Goal: Task Accomplishment & Management: Use online tool/utility

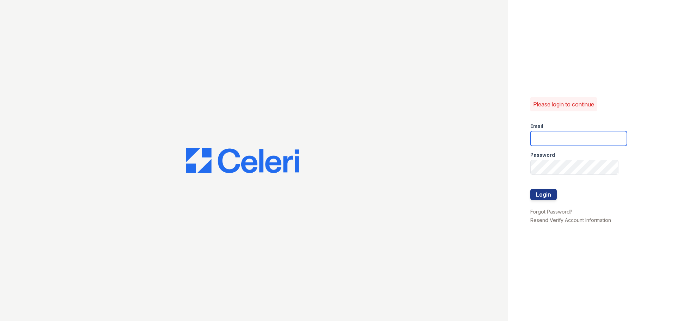
type input "arriveunionwharf@trinity-pm.com"
click at [539, 184] on div at bounding box center [578, 182] width 97 height 14
click at [548, 193] on button "Login" at bounding box center [543, 194] width 26 height 11
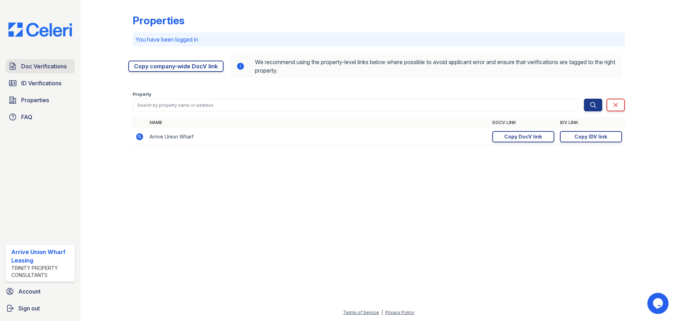
click at [44, 66] on span "Doc Verifications" at bounding box center [43, 66] width 45 height 8
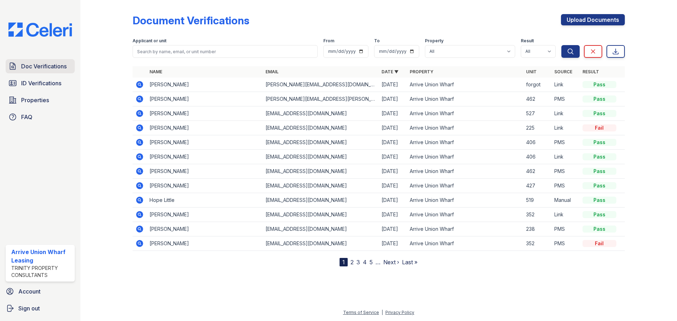
click at [19, 64] on link "Doc Verifications" at bounding box center [40, 66] width 69 height 14
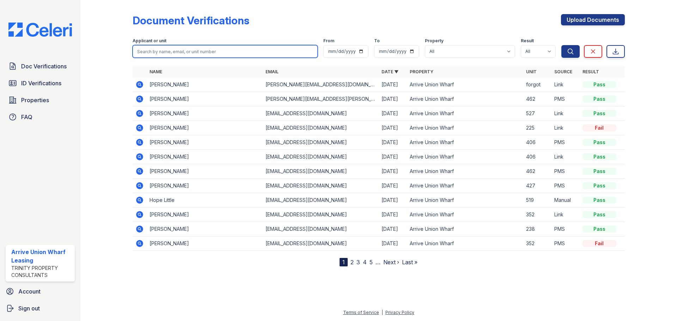
click at [214, 49] on input "search" at bounding box center [225, 51] width 185 height 13
type input "brown"
click at [561, 45] on button "Search" at bounding box center [570, 51] width 18 height 13
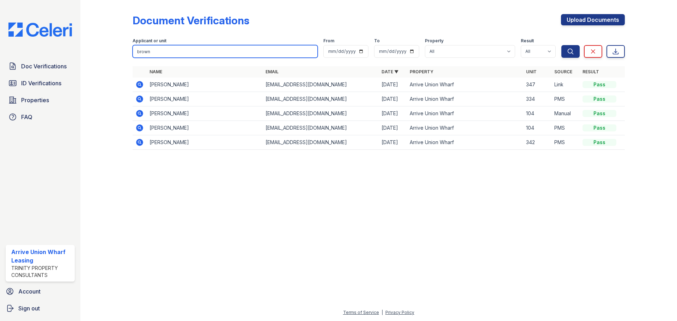
drag, startPoint x: 212, startPoint y: 50, endPoint x: 99, endPoint y: 48, distance: 113.2
click at [99, 48] on div "Document Verifications Upload Documents Filter Applicant or unit brown From To …" at bounding box center [379, 84] width 574 height 168
type input "aryal"
click at [561, 45] on button "Search" at bounding box center [570, 51] width 18 height 13
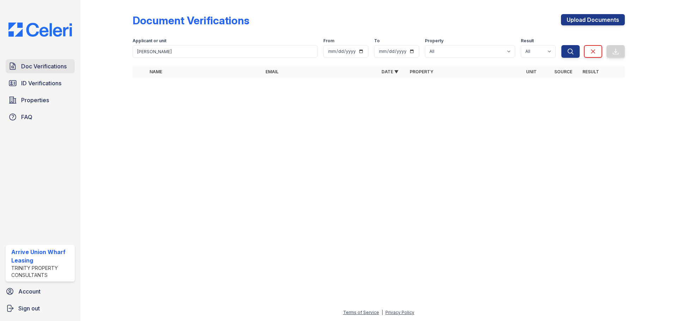
click at [21, 69] on span "Doc Verifications" at bounding box center [43, 66] width 45 height 8
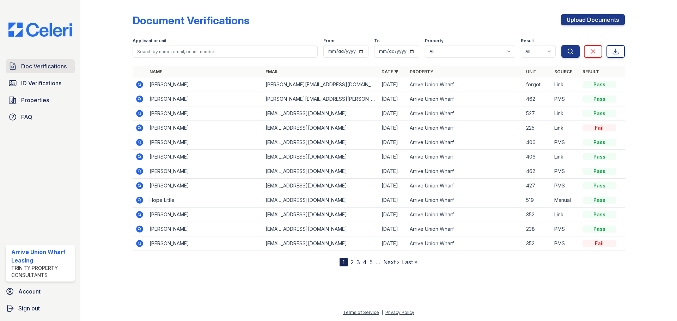
click at [24, 65] on span "Doc Verifications" at bounding box center [43, 66] width 45 height 8
click at [139, 83] on icon at bounding box center [139, 84] width 8 height 8
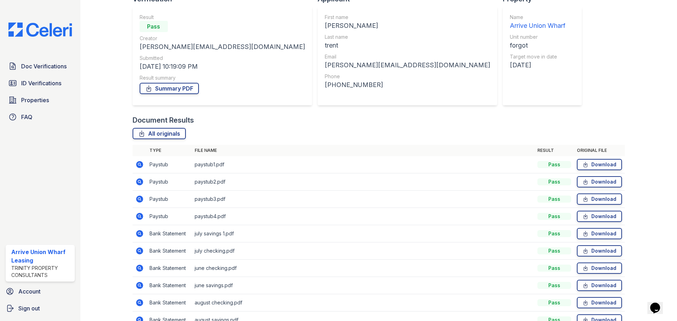
scroll to position [97, 0]
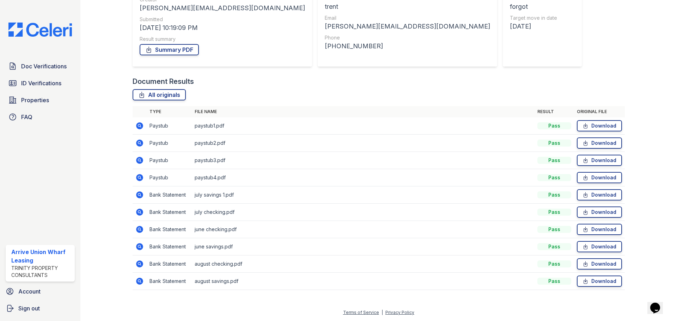
click at [140, 128] on icon at bounding box center [139, 125] width 7 height 7
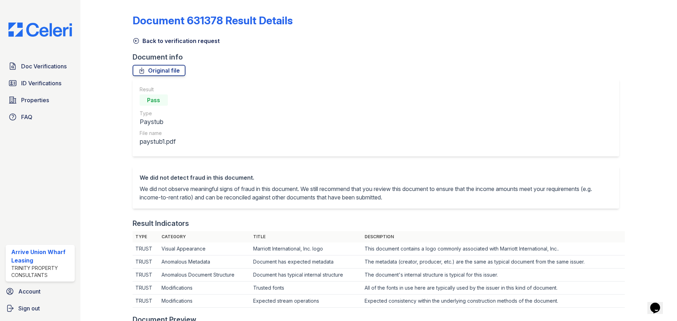
click at [137, 42] on icon at bounding box center [136, 40] width 7 height 7
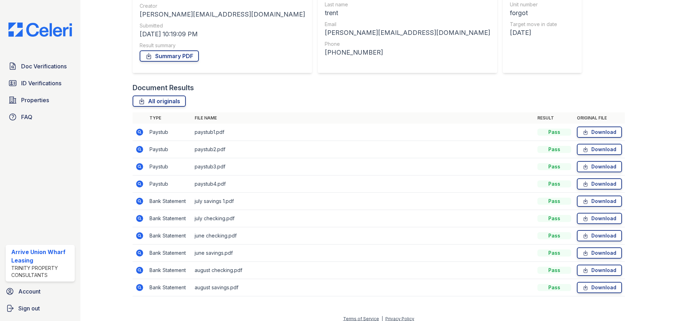
scroll to position [97, 0]
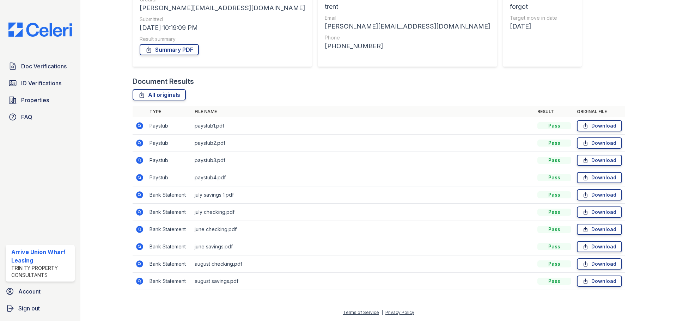
click at [138, 145] on icon at bounding box center [139, 143] width 7 height 7
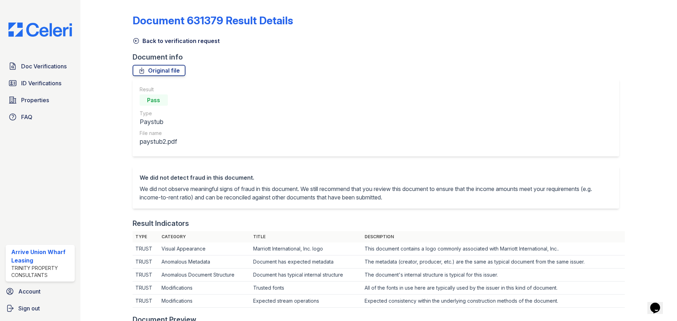
click at [135, 41] on icon at bounding box center [135, 40] width 5 height 5
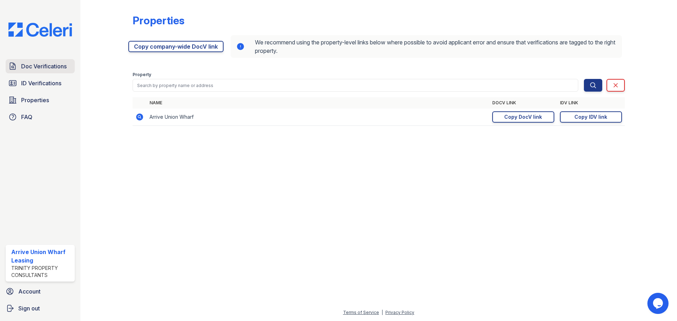
click at [23, 65] on span "Doc Verifications" at bounding box center [43, 66] width 45 height 8
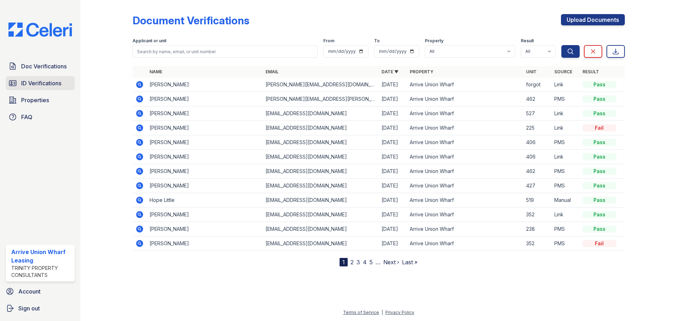
click at [28, 80] on span "ID Verifications" at bounding box center [41, 83] width 40 height 8
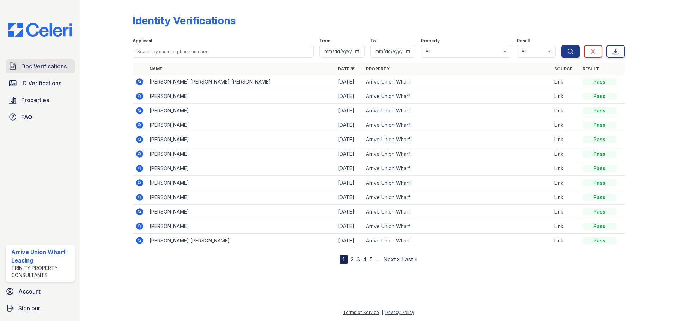
click at [43, 66] on span "Doc Verifications" at bounding box center [43, 66] width 45 height 8
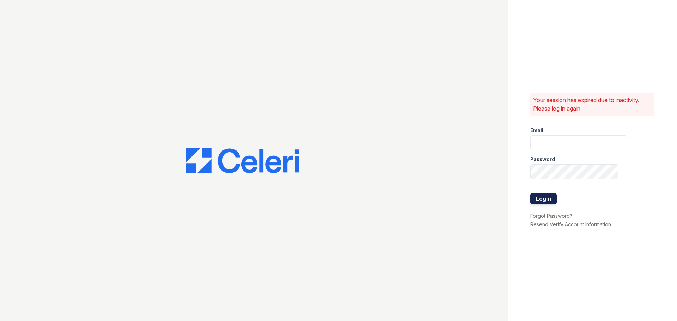
type input "[EMAIL_ADDRESS][DOMAIN_NAME]"
click at [543, 199] on button "Login" at bounding box center [543, 198] width 26 height 11
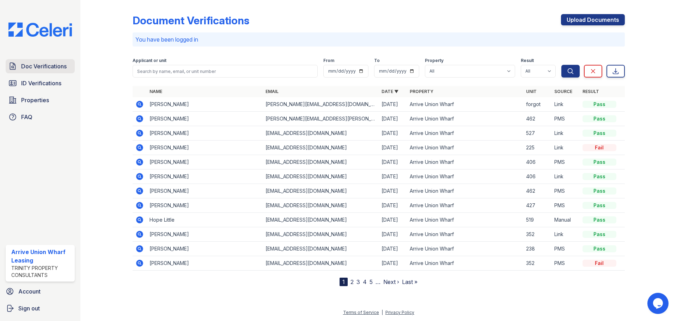
click at [47, 61] on link "Doc Verifications" at bounding box center [40, 66] width 69 height 14
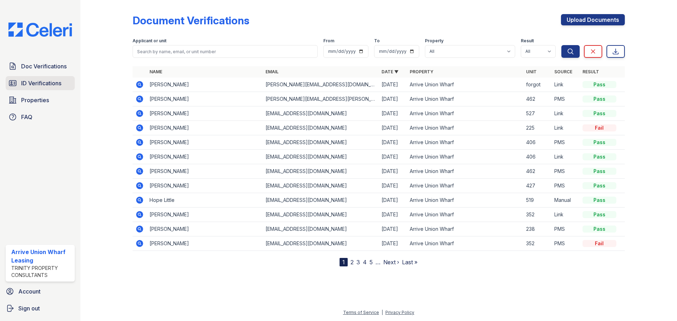
click at [42, 78] on link "ID Verifications" at bounding box center [40, 83] width 69 height 14
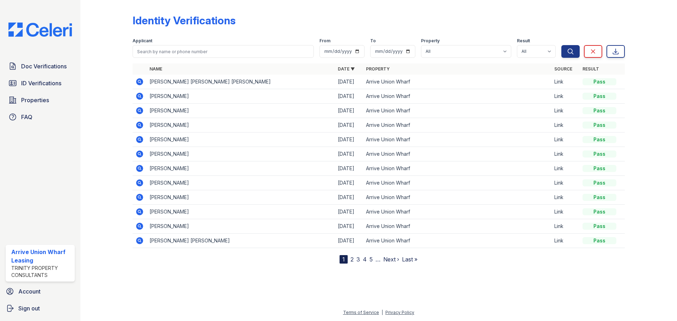
click at [44, 66] on span "Doc Verifications" at bounding box center [43, 66] width 45 height 8
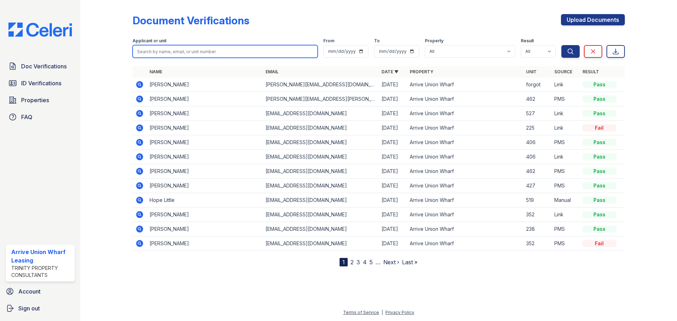
click at [182, 53] on input "search" at bounding box center [225, 51] width 185 height 13
type input "arti"
click at [561, 45] on button "Search" at bounding box center [570, 51] width 18 height 13
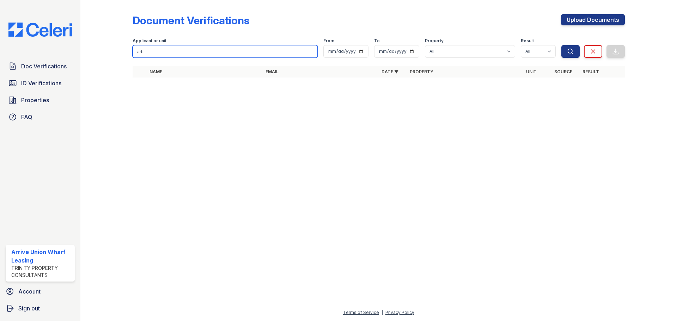
drag, startPoint x: 182, startPoint y: 53, endPoint x: 131, endPoint y: 59, distance: 51.1
click at [131, 59] on div "Document Verifications Upload Documents Filter Applicant or unit arti From To P…" at bounding box center [379, 48] width 574 height 96
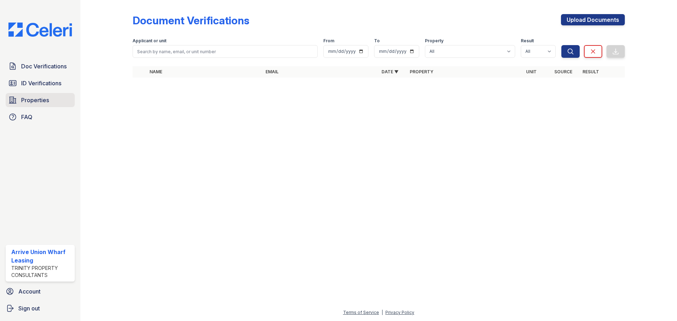
click at [26, 100] on span "Properties" at bounding box center [35, 100] width 28 height 8
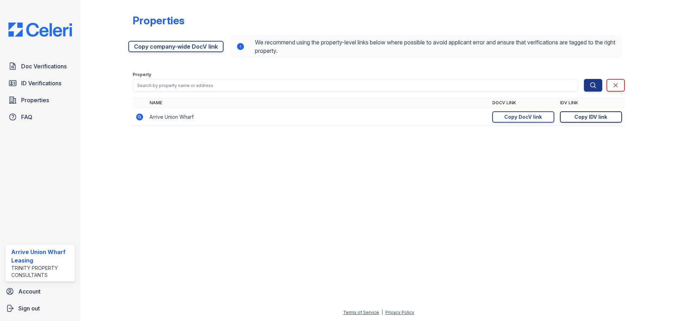
click at [593, 114] on div "Copy IDV link" at bounding box center [590, 117] width 33 height 7
click at [523, 119] on div "Copy DocV link" at bounding box center [523, 117] width 38 height 7
